Goal: Task Accomplishment & Management: Use online tool/utility

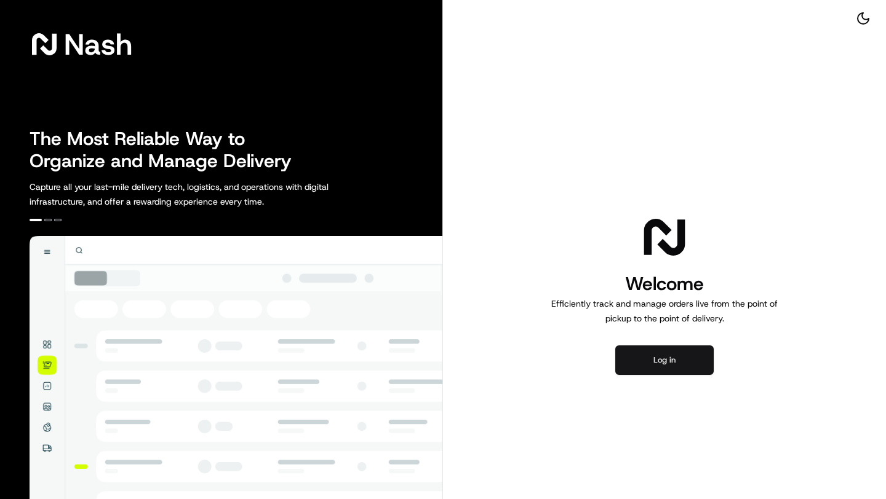
click at [648, 351] on button "Log in" at bounding box center [664, 361] width 98 height 30
